Goal: Check status: Check status

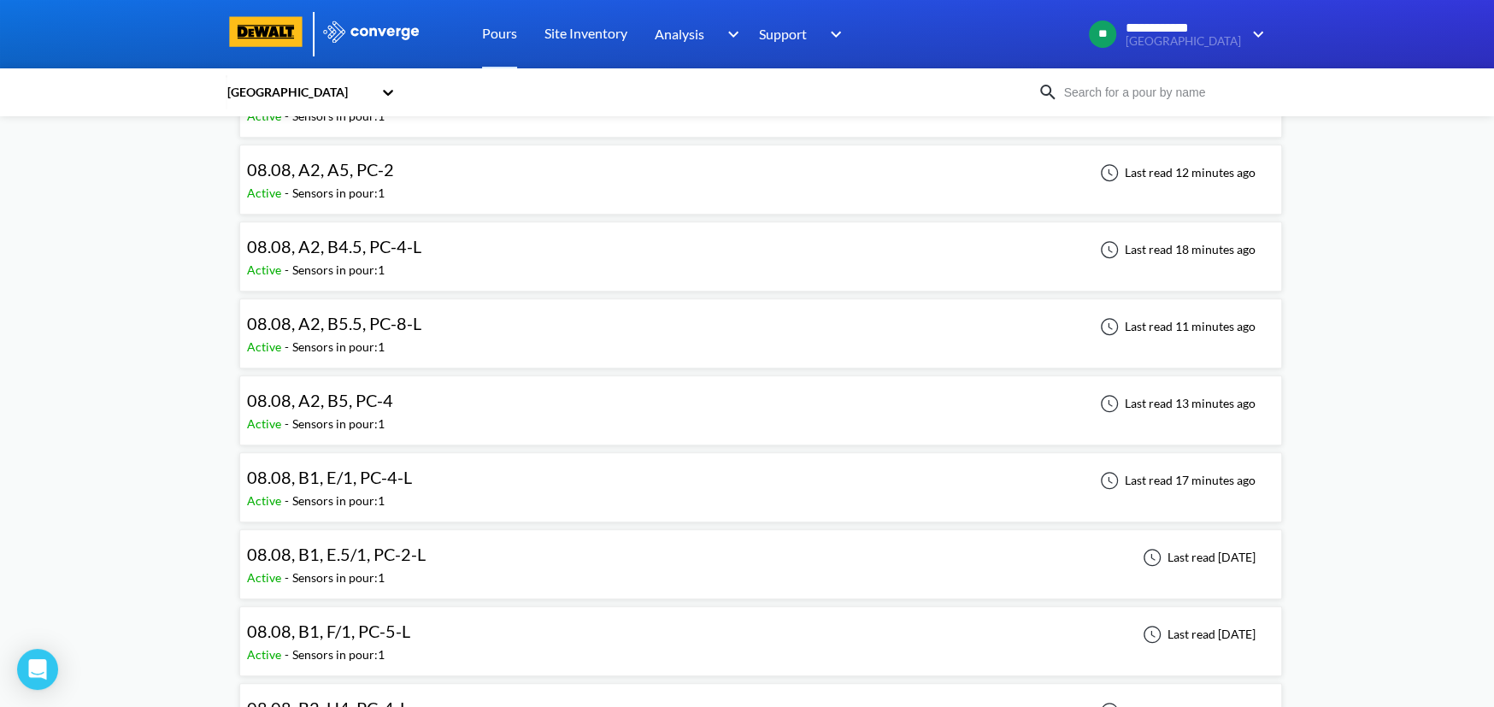
scroll to position [712, 0]
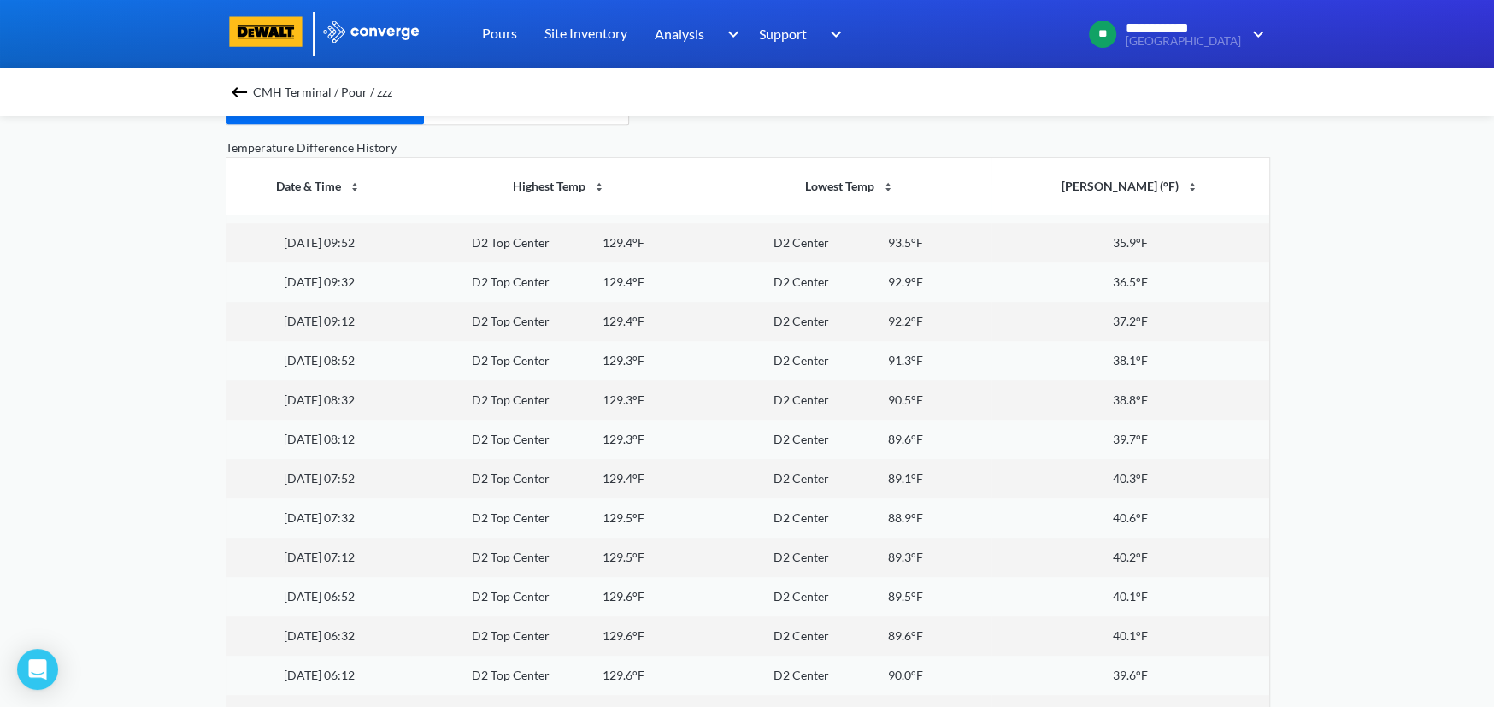
scroll to position [5414, 0]
click at [1096, 517] on td "40.2°F" at bounding box center [1131, 518] width 278 height 39
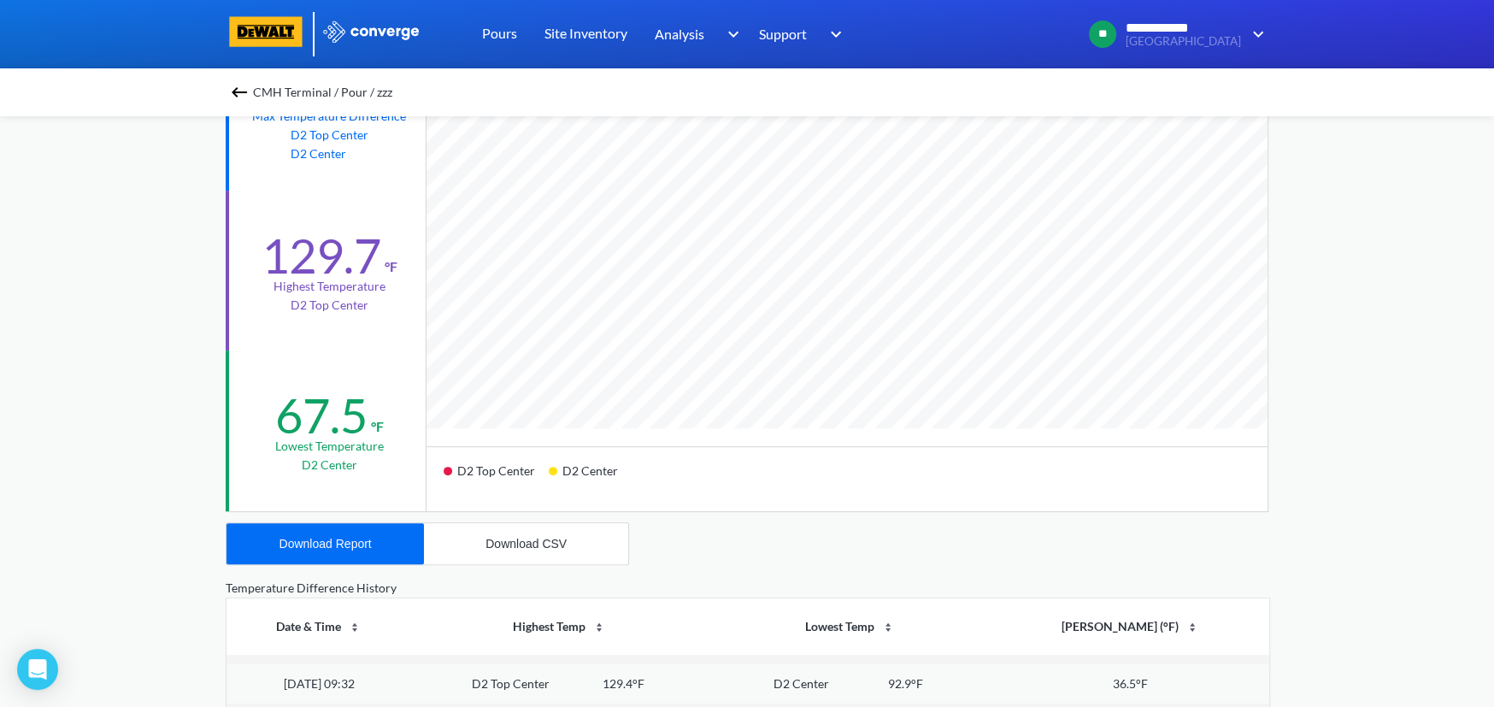
scroll to position [142, 0]
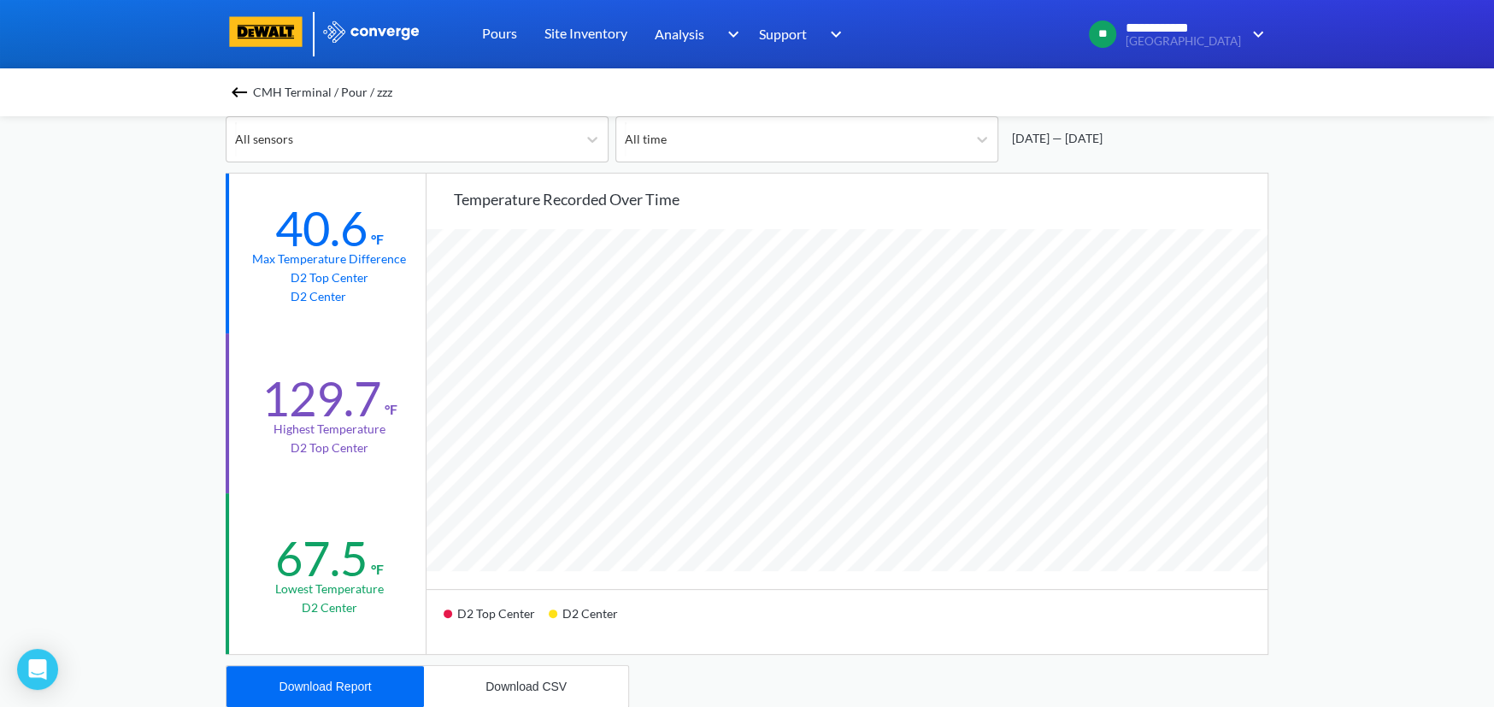
click at [260, 94] on span "CMH Terminal / Pour / zzz" at bounding box center [322, 92] width 139 height 24
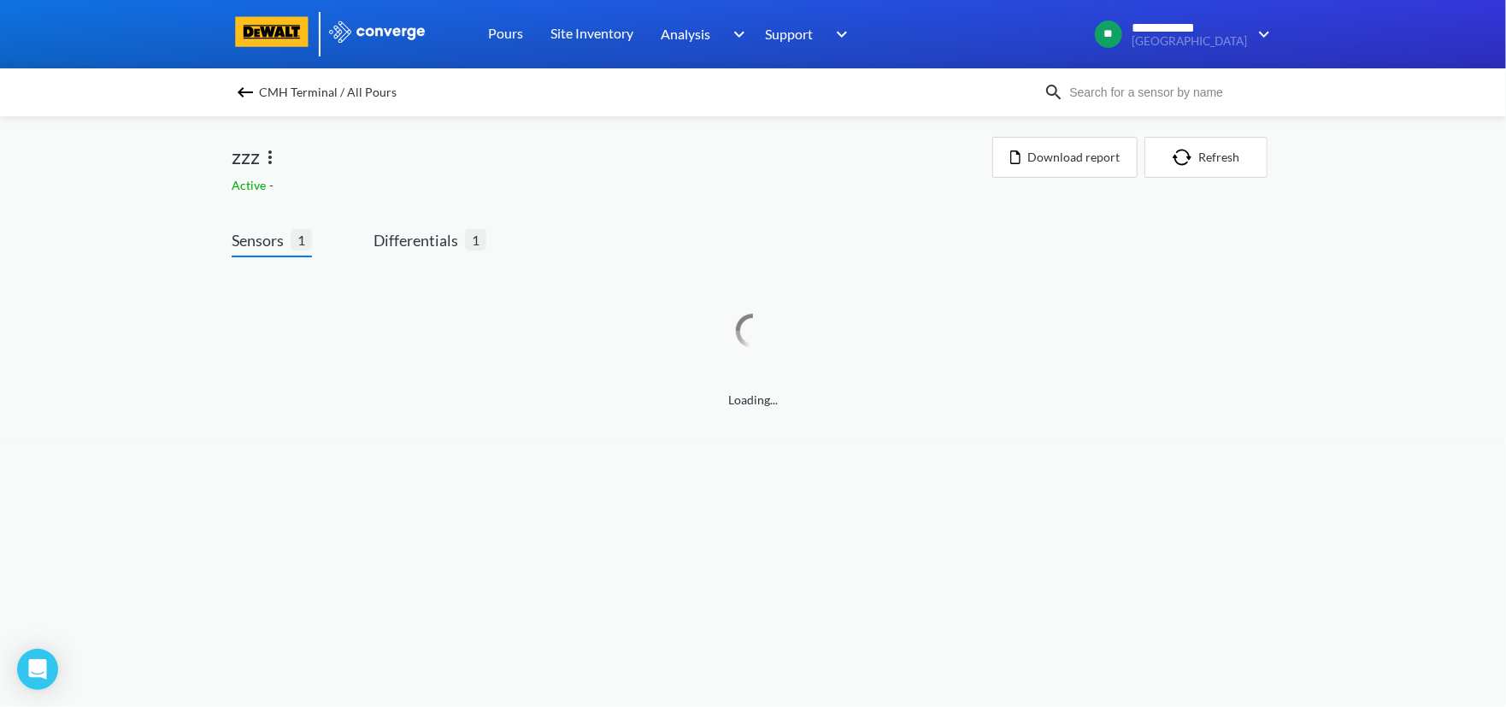
click at [261, 93] on span "CMH Terminal / All Pours" at bounding box center [328, 92] width 138 height 24
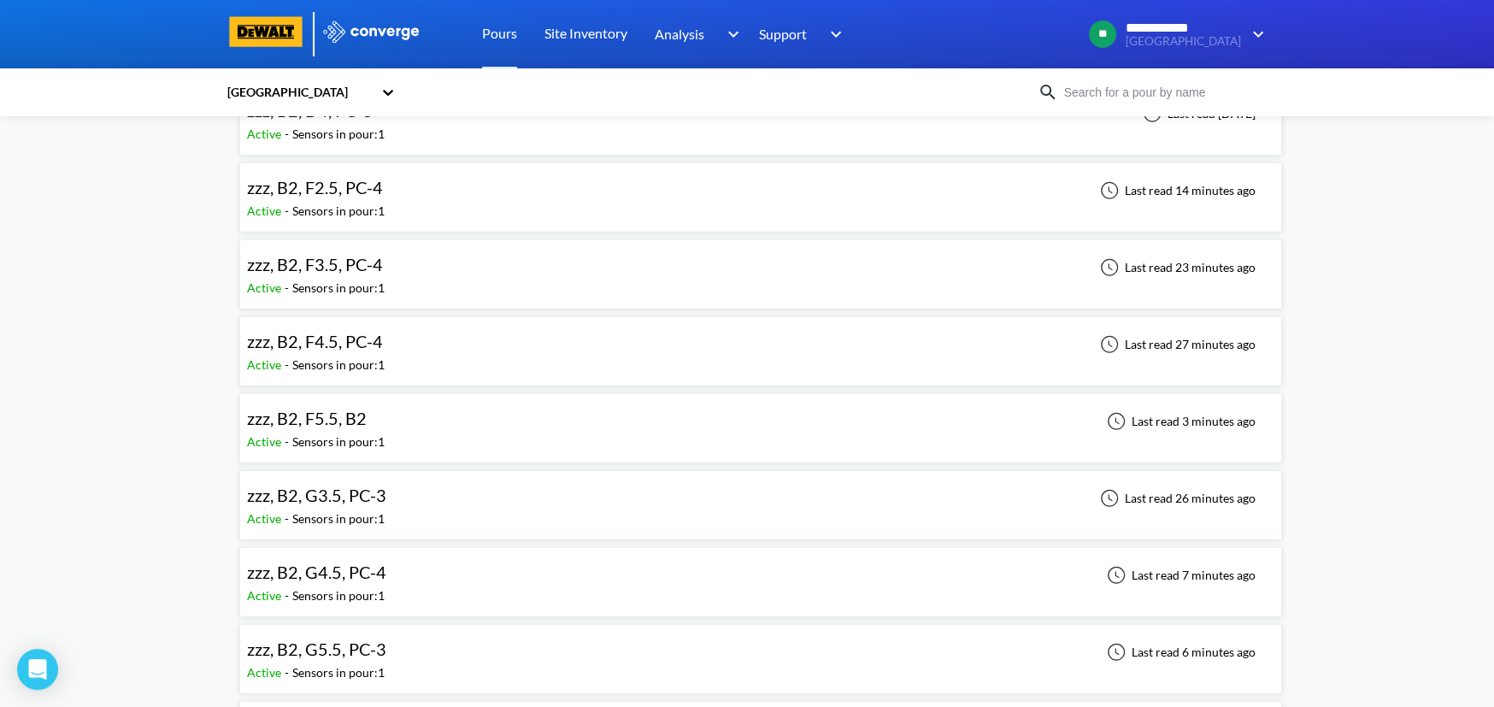
scroll to position [8549, 0]
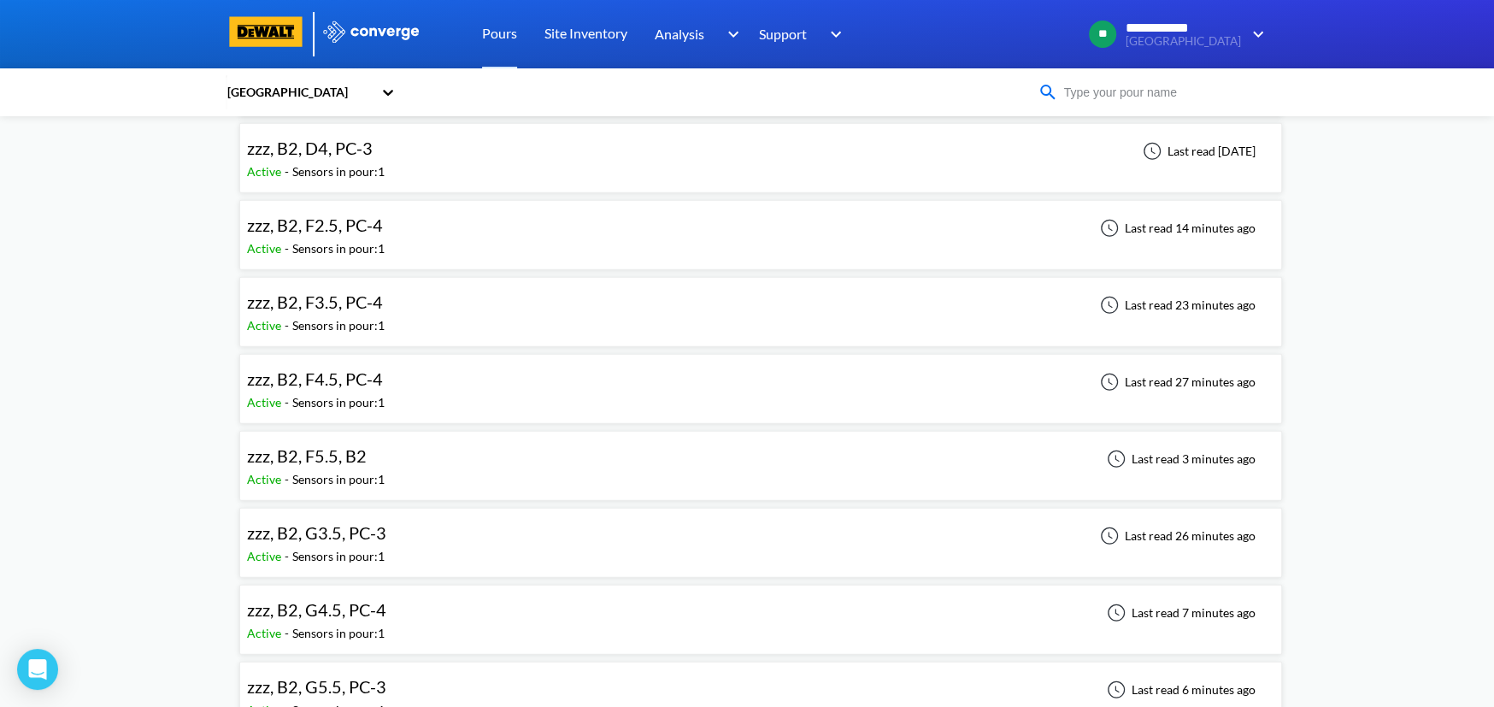
click at [1095, 99] on input at bounding box center [1161, 92] width 207 height 19
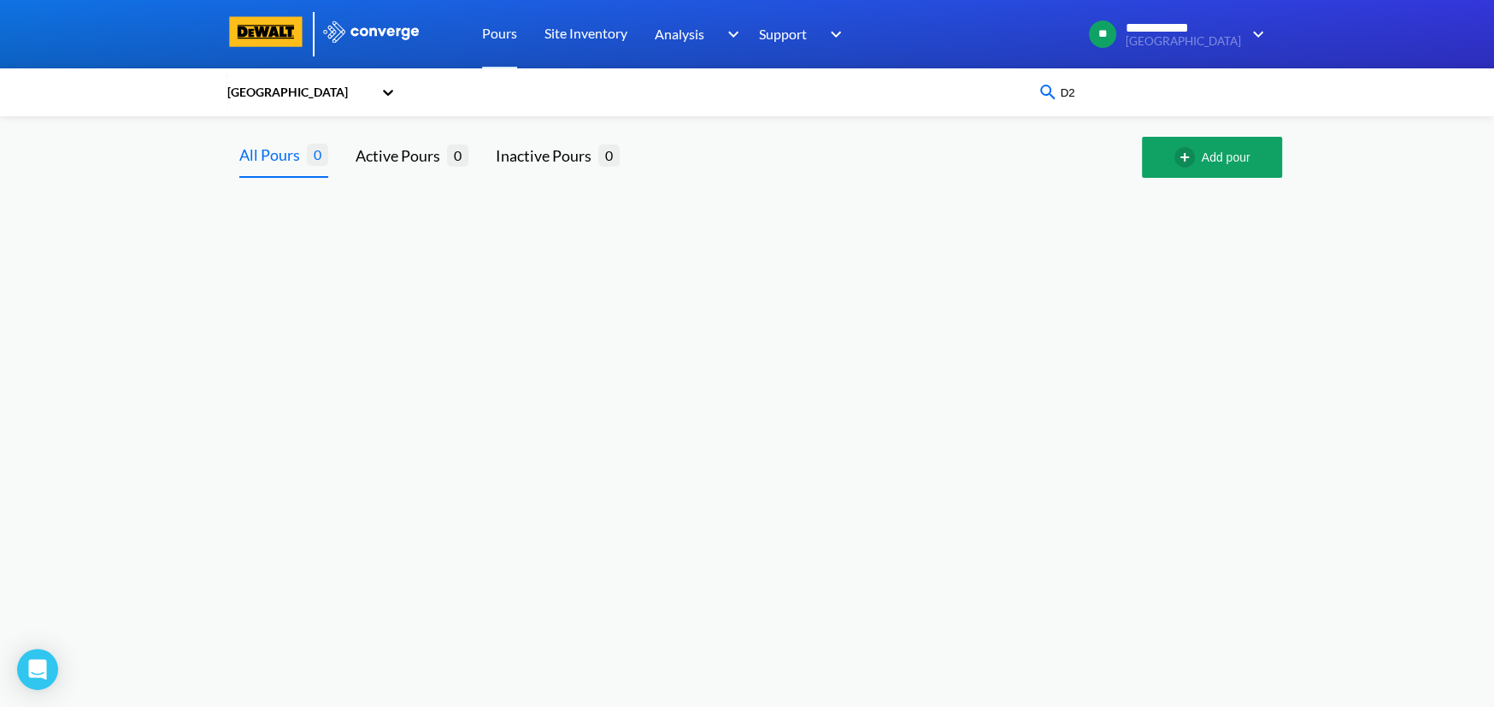
scroll to position [0, 0]
type input "D"
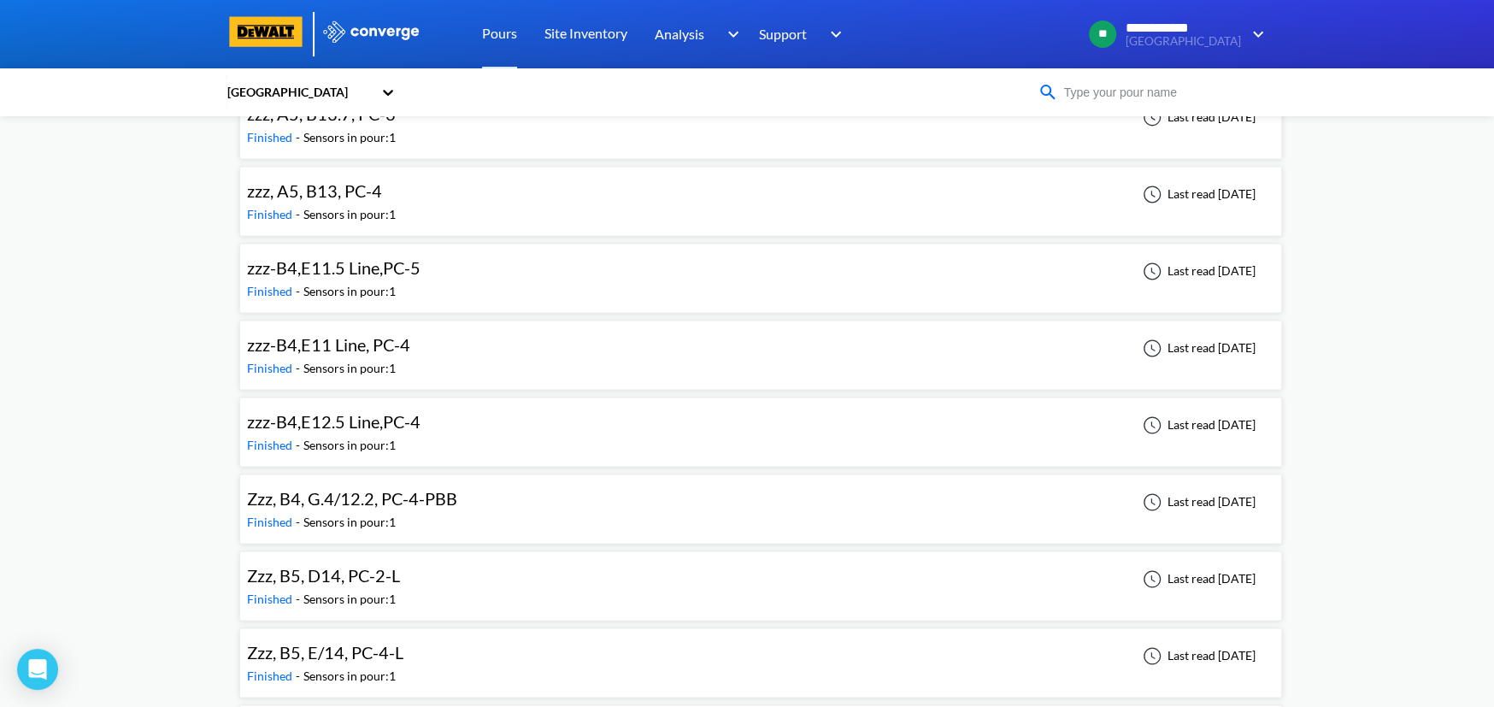
scroll to position [12025, 0]
